Goal: Information Seeking & Learning: Learn about a topic

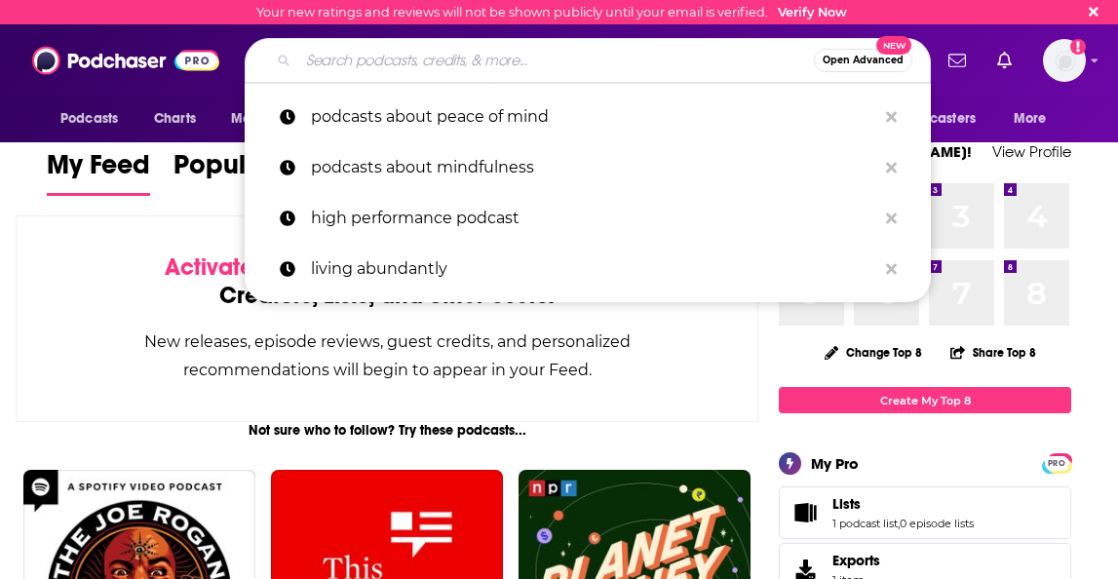
click at [324, 58] on input "Search podcasts, credits, & more..." at bounding box center [556, 60] width 516 height 31
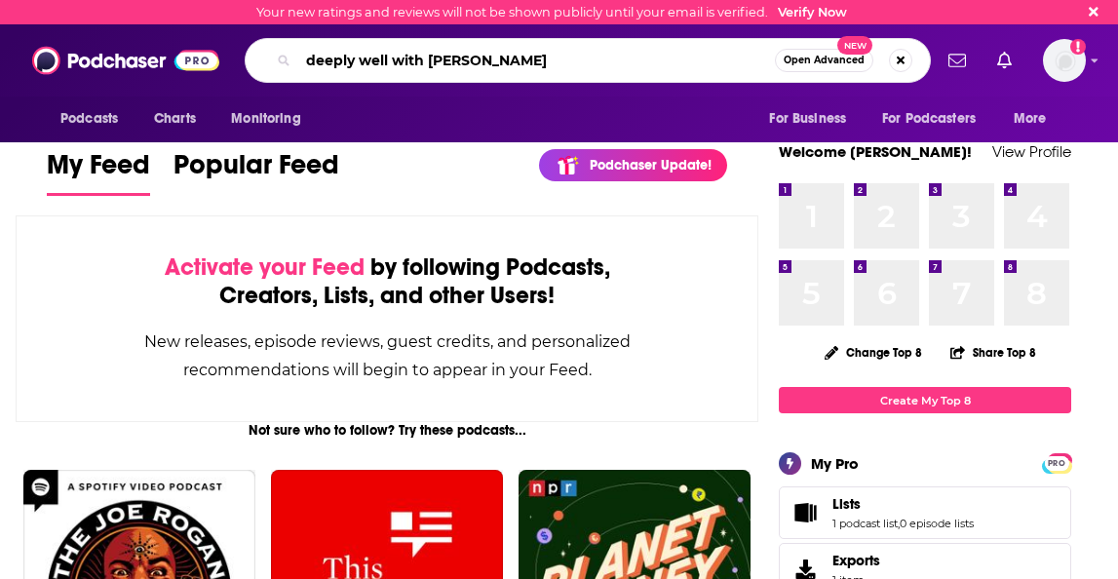
type input "deeply well with [PERSON_NAME]"
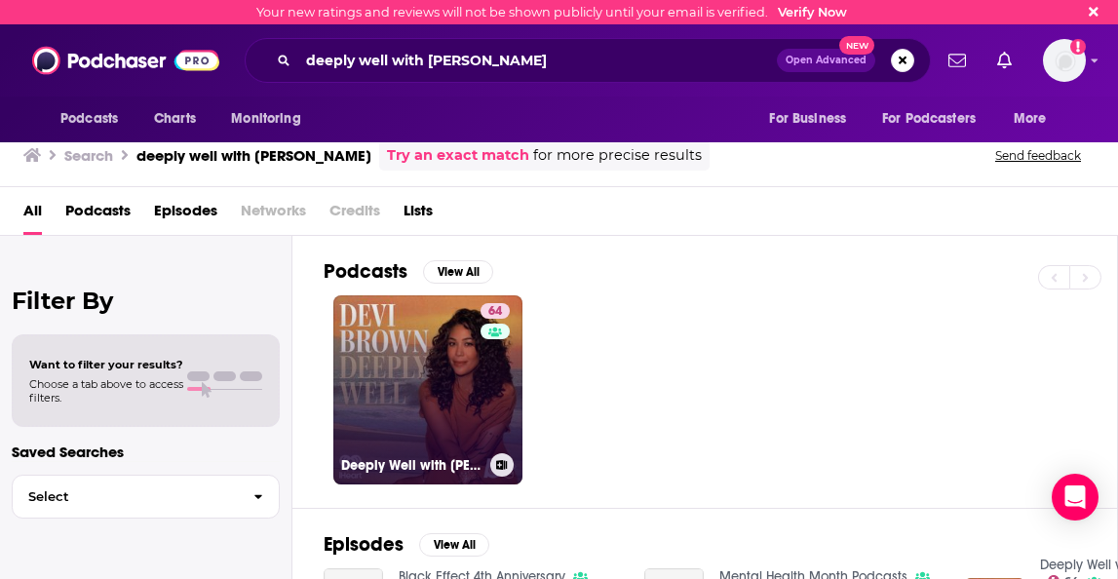
click at [387, 359] on link "64 Deeply Well with [PERSON_NAME]" at bounding box center [427, 389] width 189 height 189
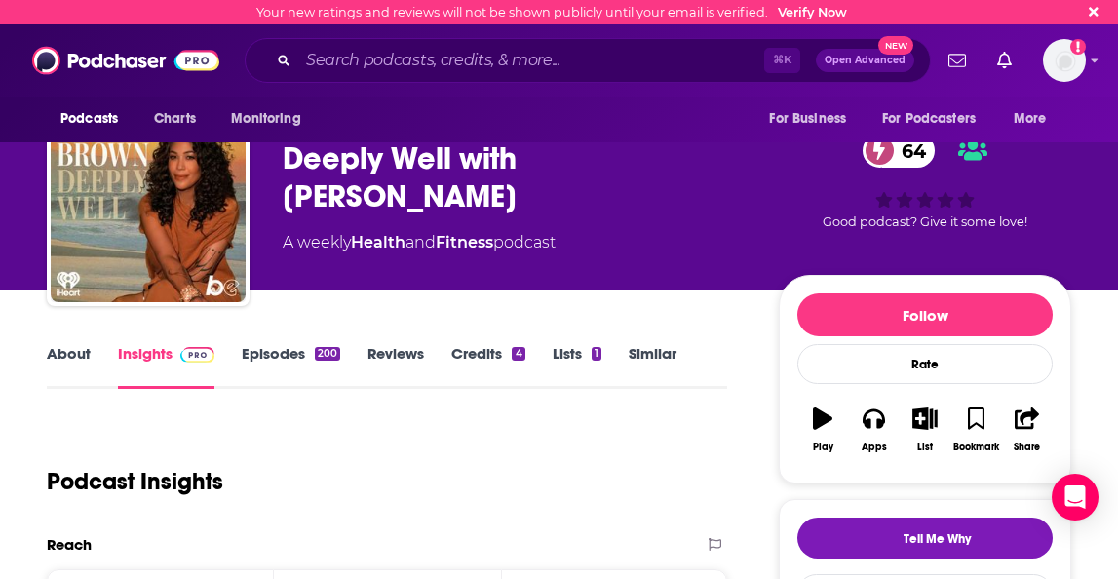
scroll to position [19, 0]
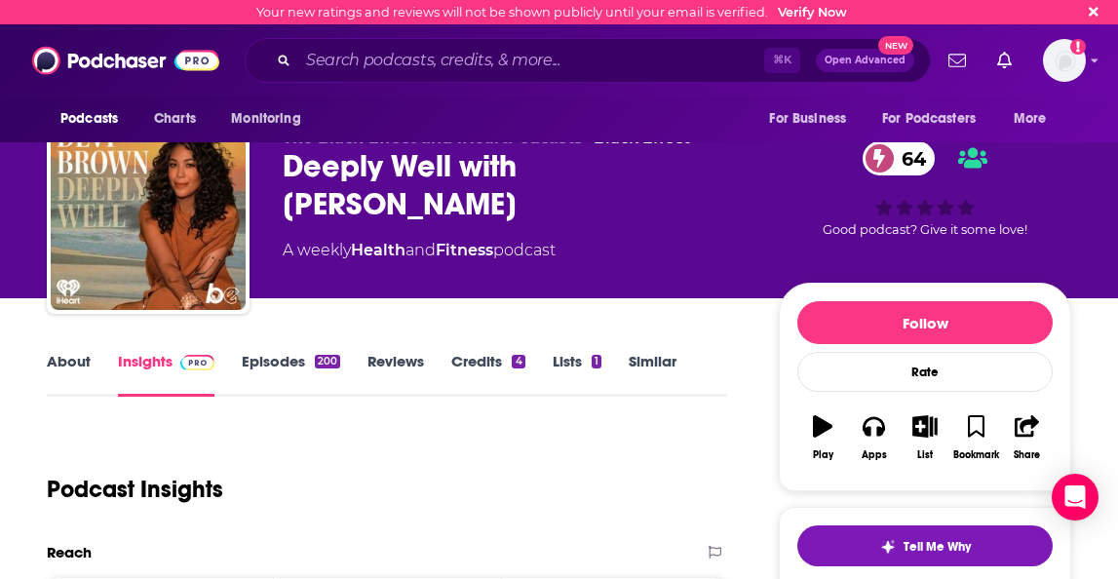
click at [283, 355] on link "Episodes 200" at bounding box center [291, 374] width 98 height 45
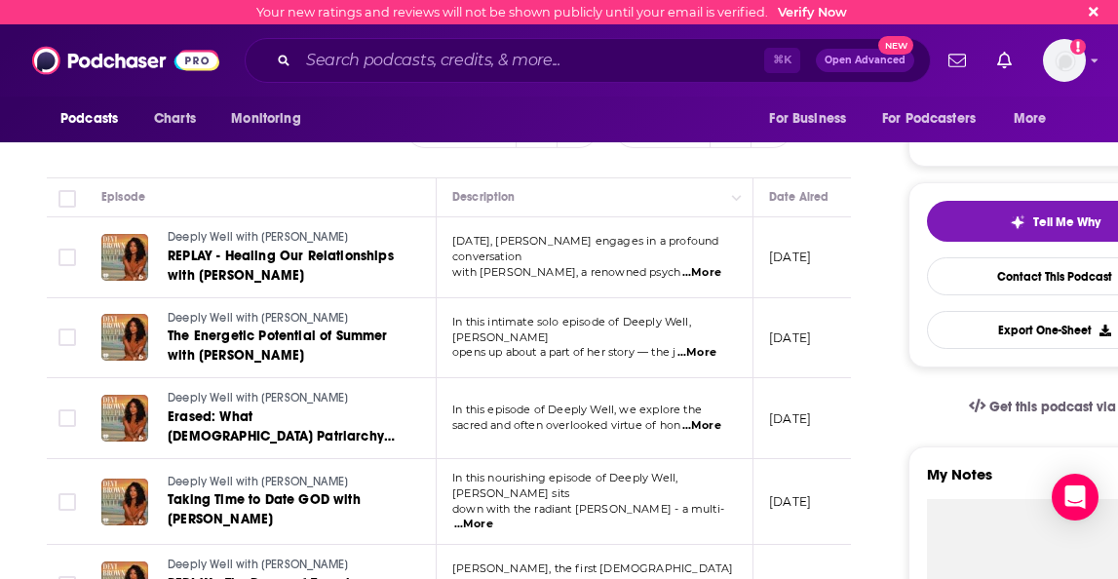
scroll to position [360, 0]
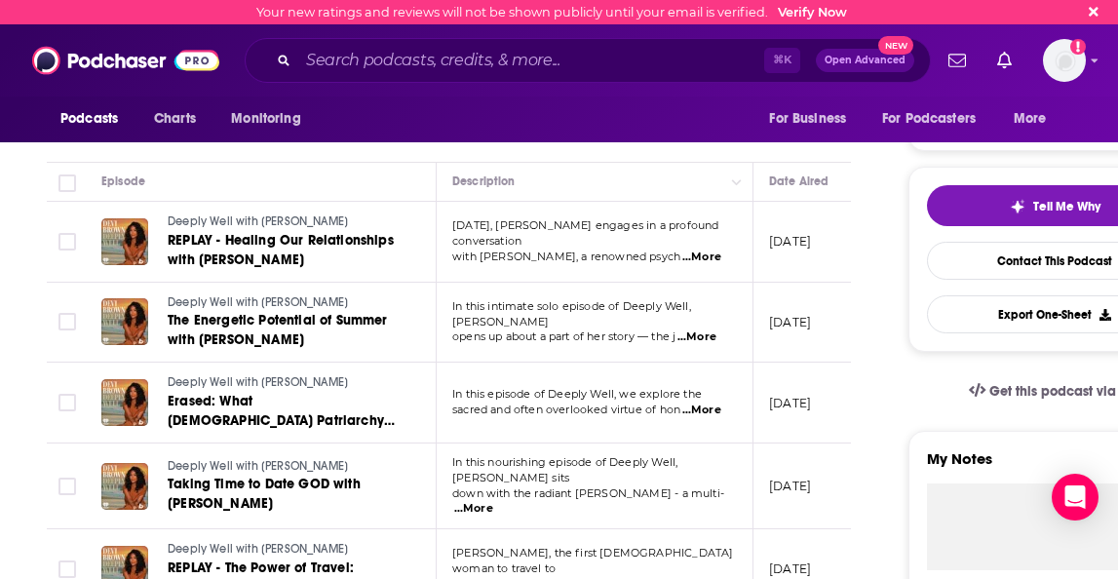
click at [709, 362] on span "...More" at bounding box center [701, 411] width 39 height 16
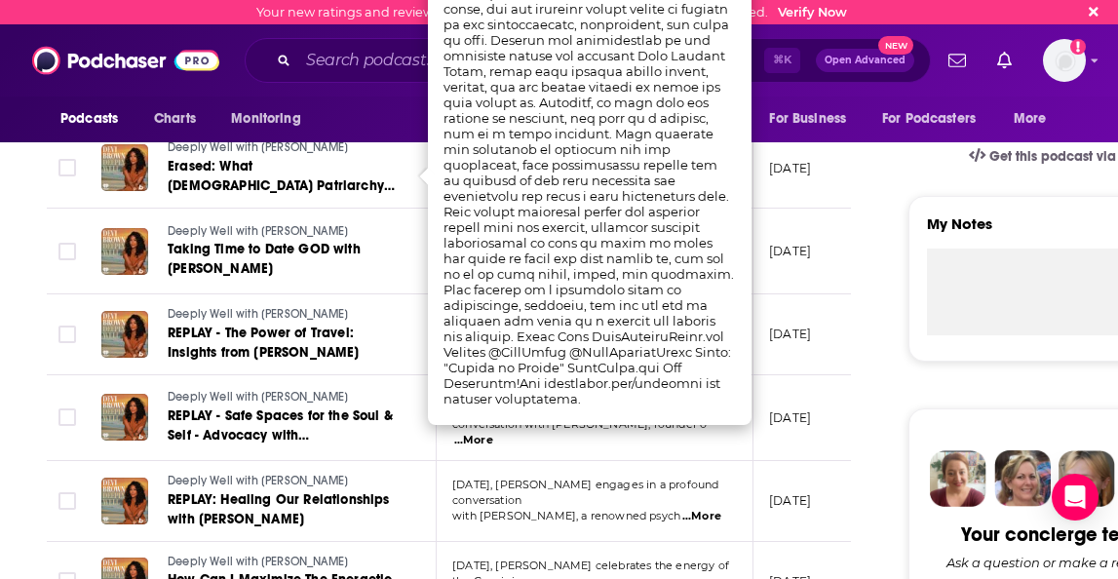
scroll to position [604, 0]
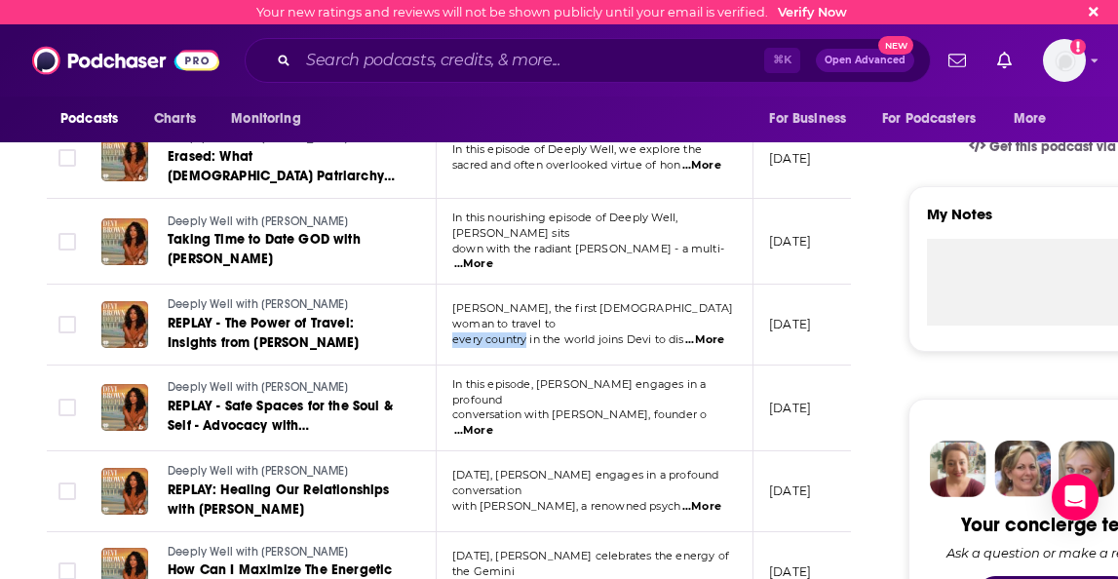
drag, startPoint x: 440, startPoint y: 327, endPoint x: 529, endPoint y: 327, distance: 89.7
click at [526, 348] on td "[PERSON_NAME], the first [DEMOGRAPHIC_DATA] woman to travel to every country in…" at bounding box center [595, 325] width 317 height 81
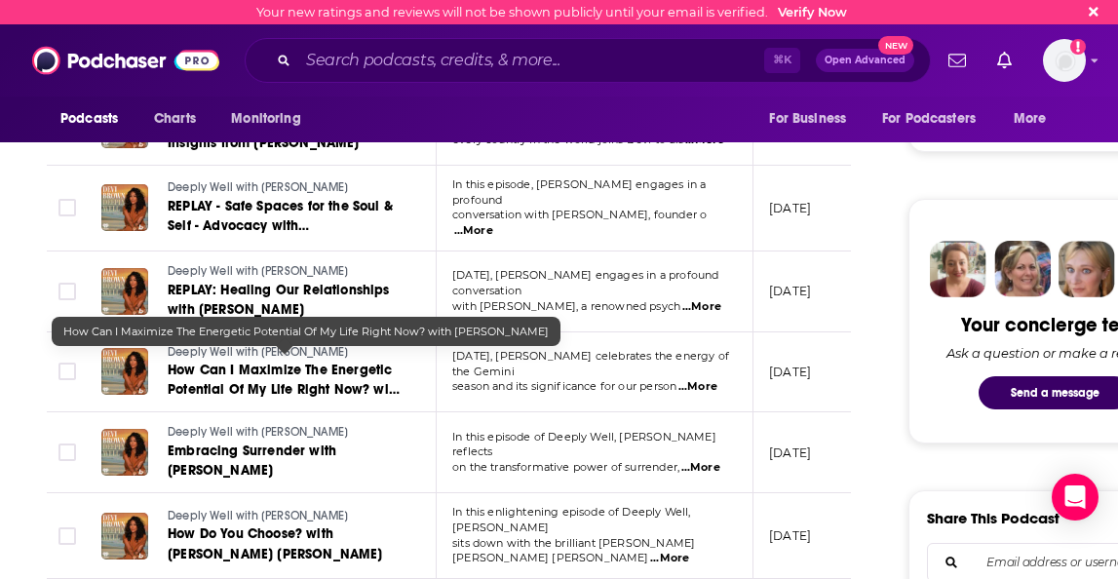
scroll to position [805, 0]
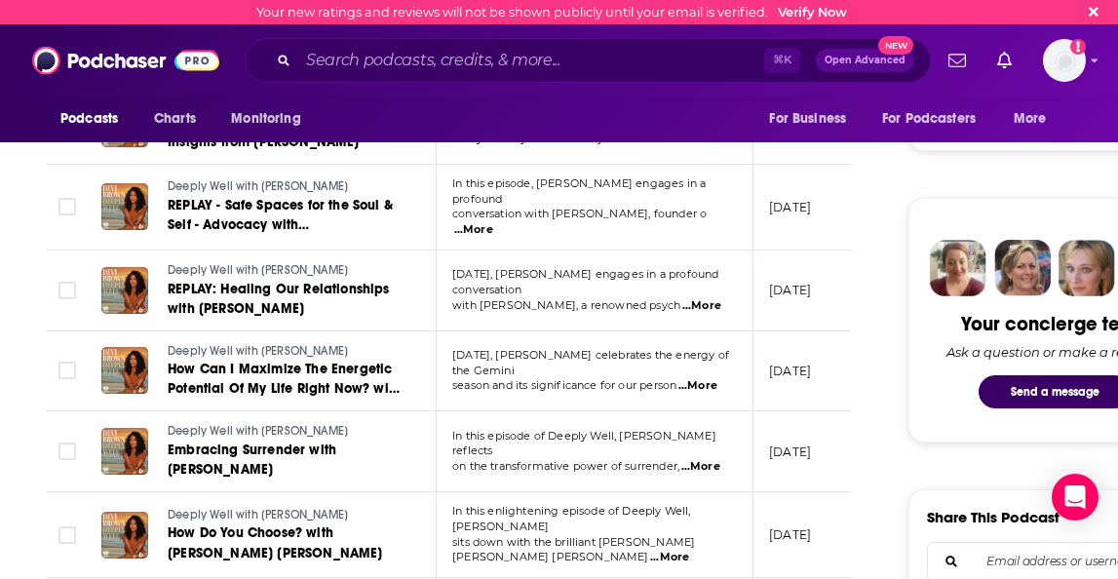
click at [717, 362] on span "...More" at bounding box center [697, 386] width 39 height 16
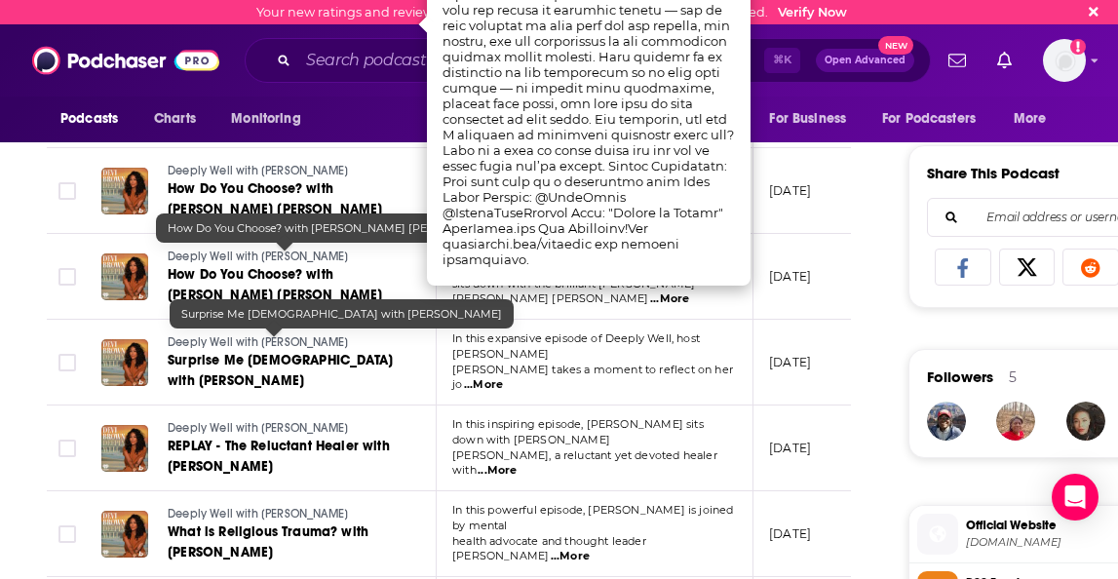
scroll to position [1174, 0]
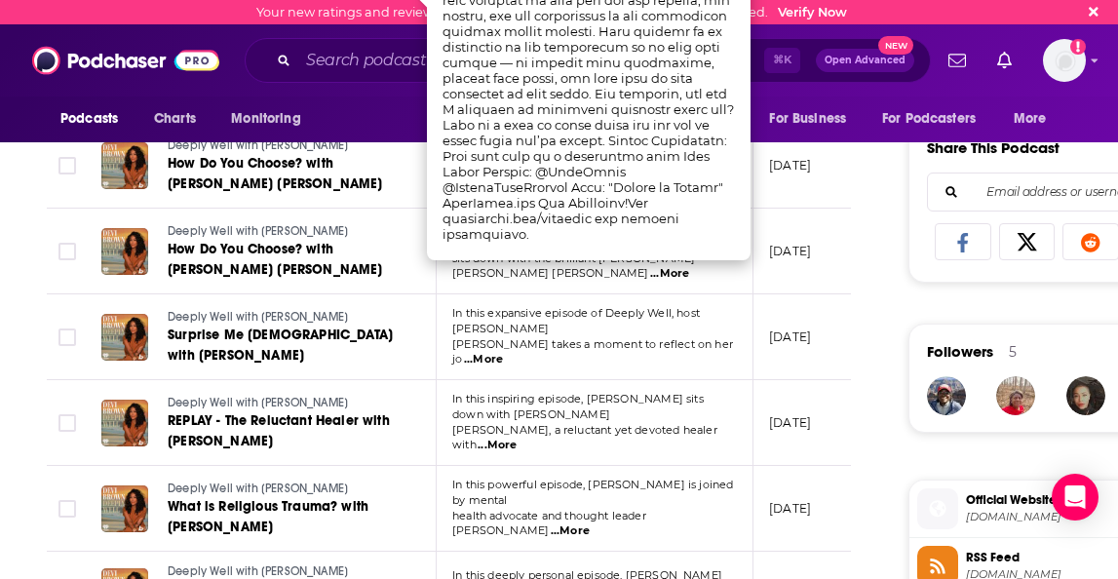
click at [517, 362] on span "...More" at bounding box center [497, 446] width 39 height 16
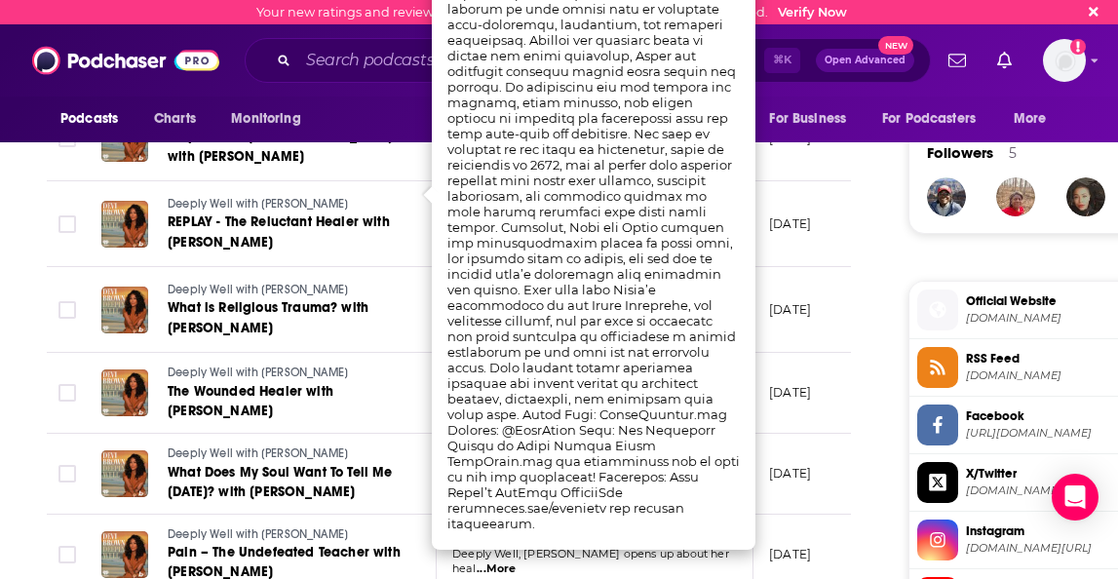
scroll to position [1381, 0]
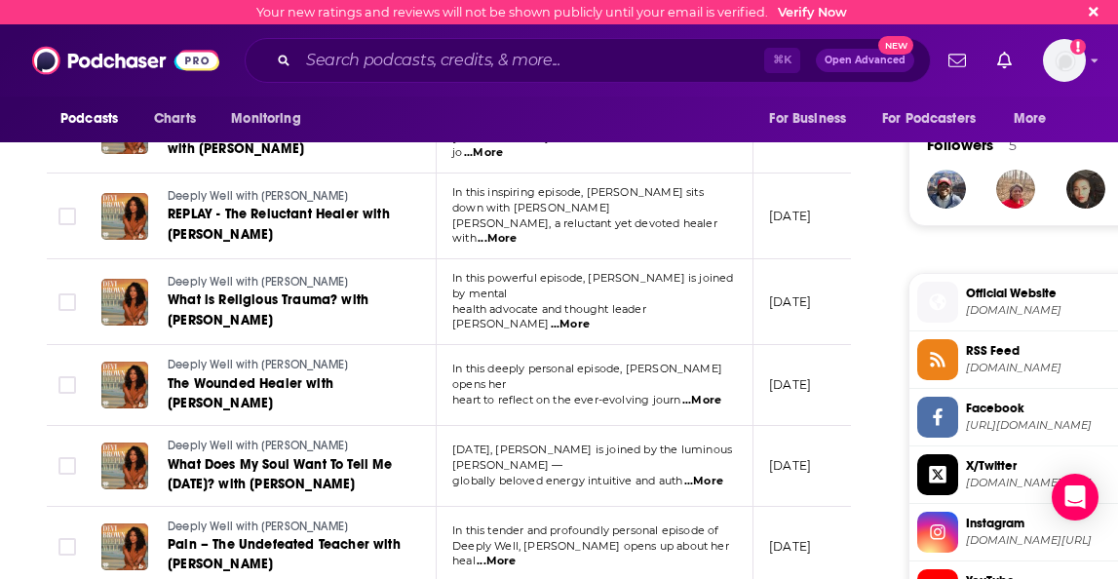
drag, startPoint x: 511, startPoint y: 405, endPoint x: 571, endPoint y: 407, distance: 60.5
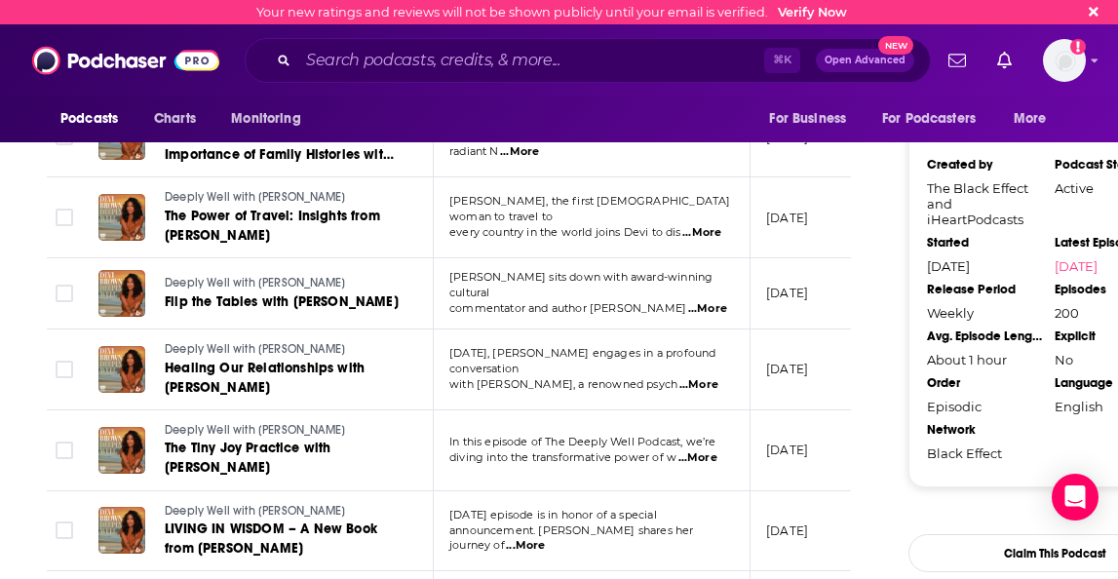
scroll to position [1974, 0]
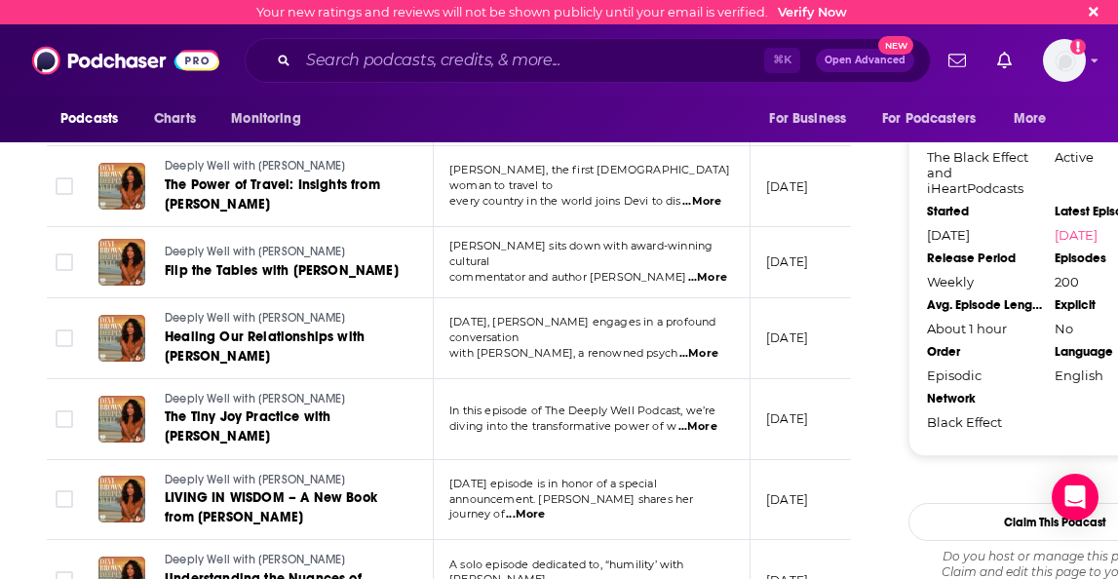
click at [699, 362] on span "...More" at bounding box center [697, 427] width 39 height 16
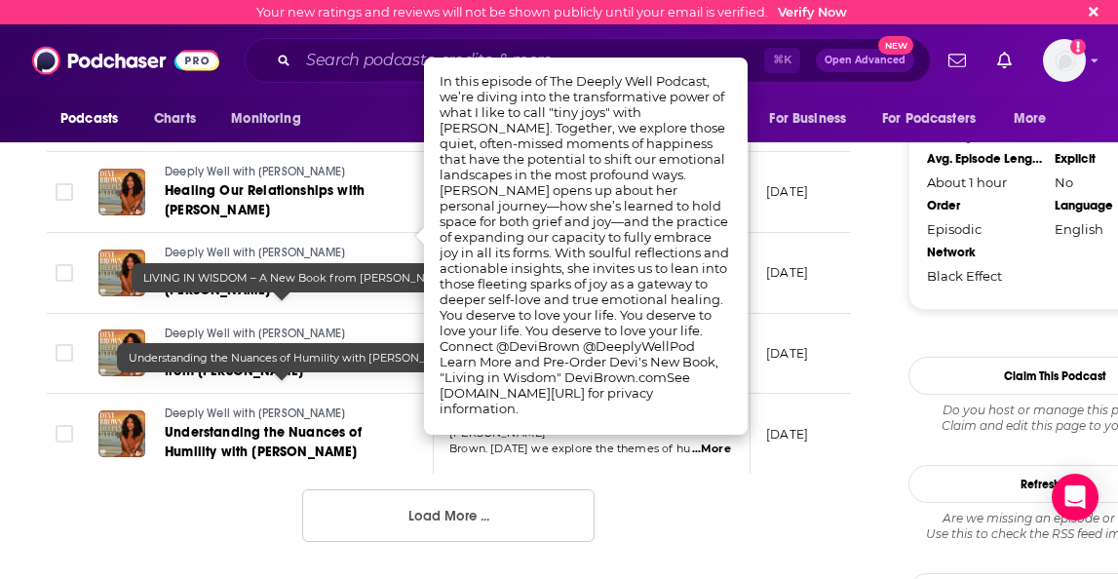
scroll to position [2133, 0]
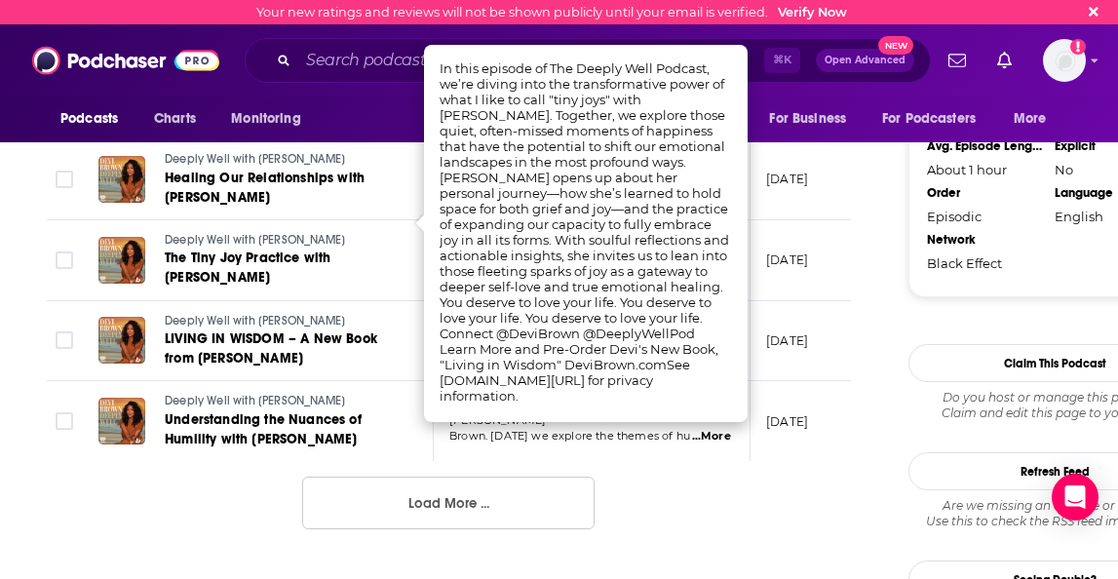
click at [446, 362] on button "Load More ..." at bounding box center [448, 503] width 292 height 53
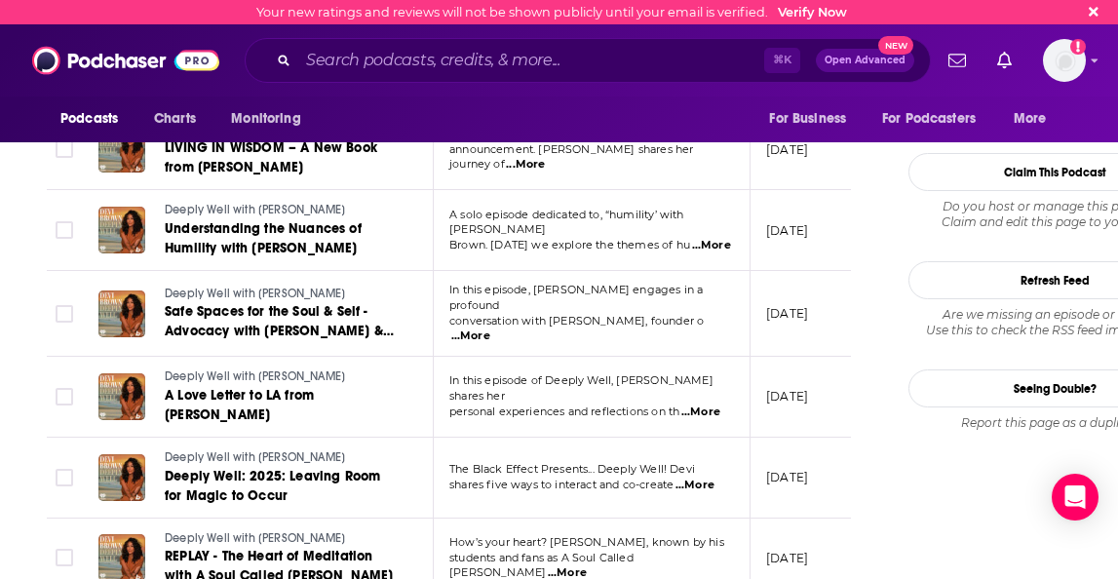
scroll to position [2326, 0]
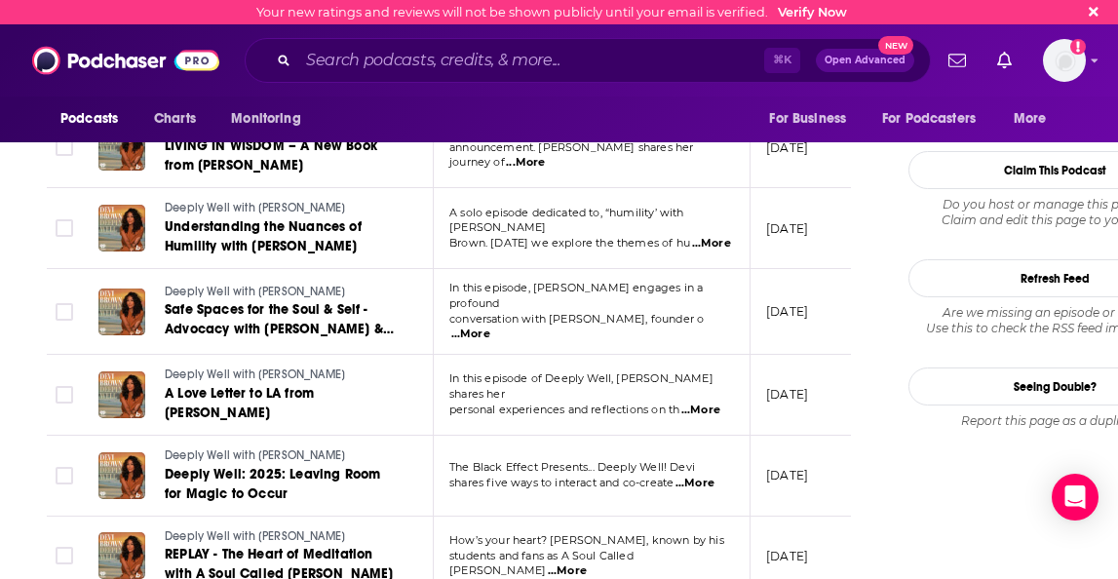
click at [695, 362] on span "...More" at bounding box center [694, 484] width 39 height 16
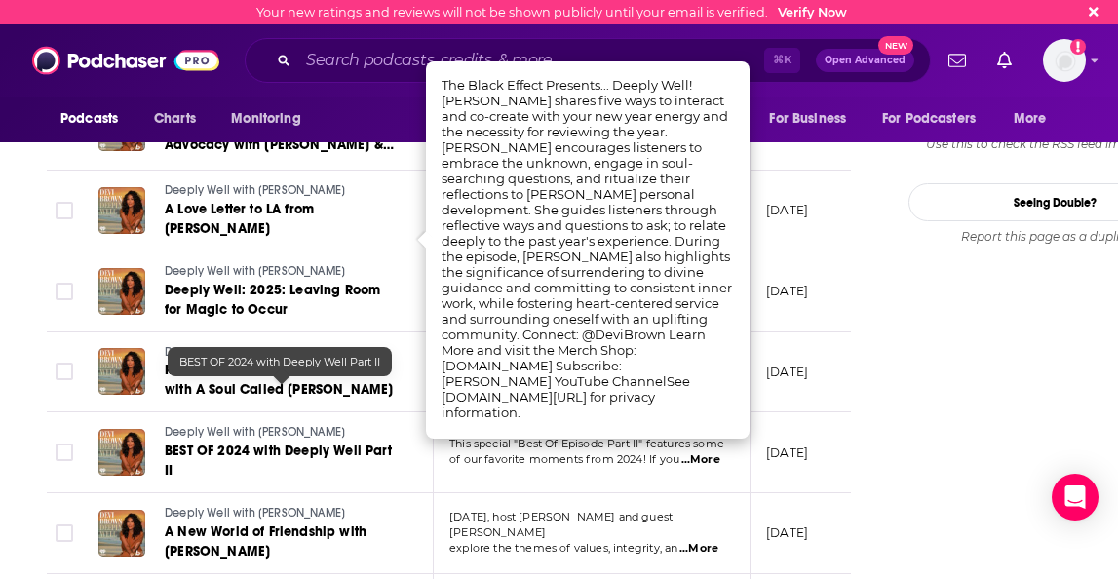
scroll to position [2530, 0]
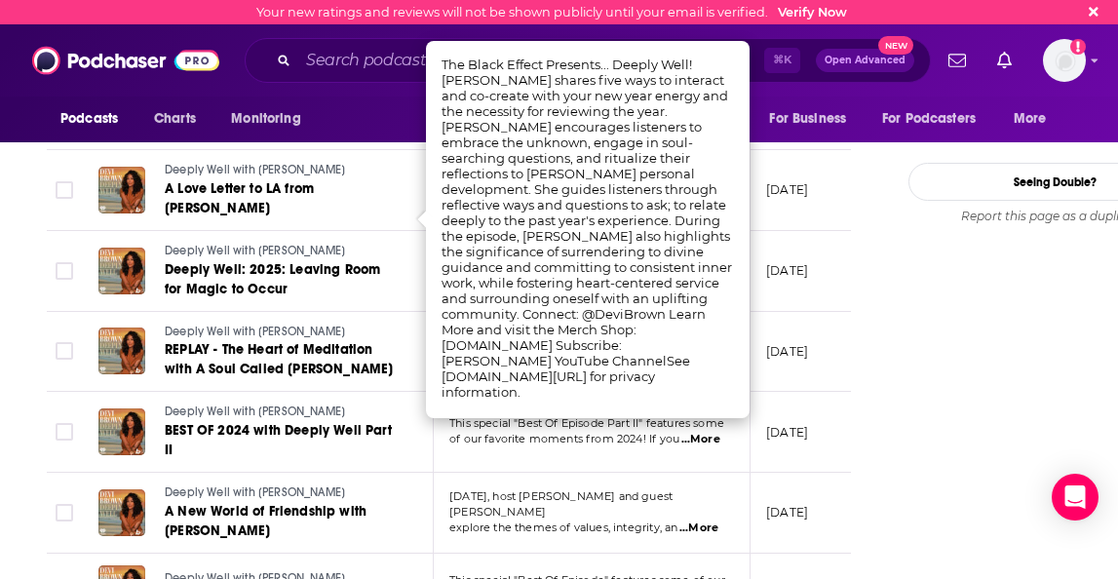
click at [706, 362] on span "...More" at bounding box center [698, 528] width 39 height 16
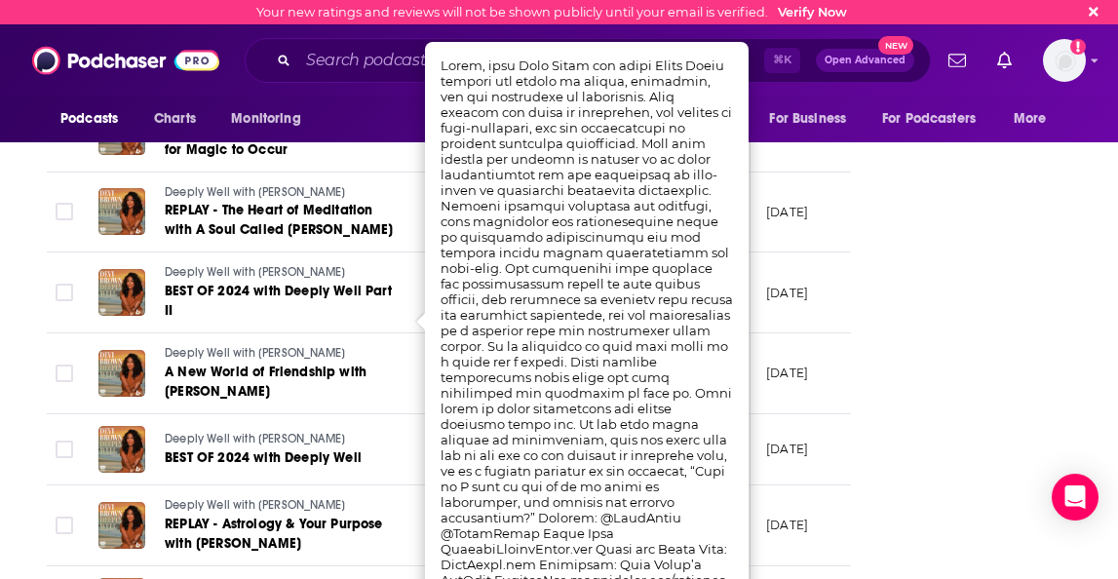
scroll to position [2671, 0]
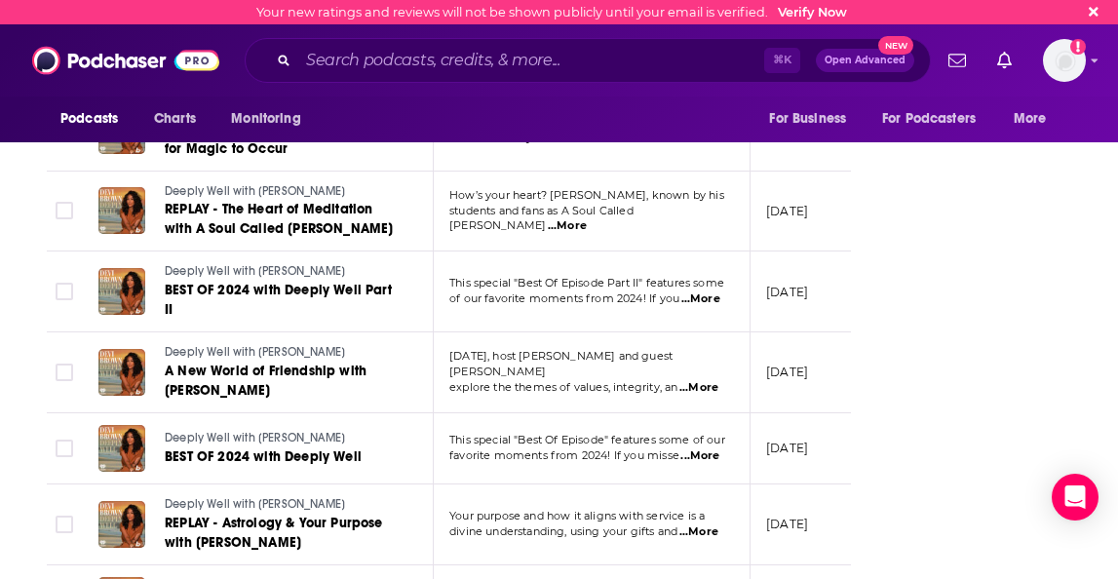
drag, startPoint x: 526, startPoint y: 499, endPoint x: 584, endPoint y: 497, distance: 57.5
